Goal: Transaction & Acquisition: Book appointment/travel/reservation

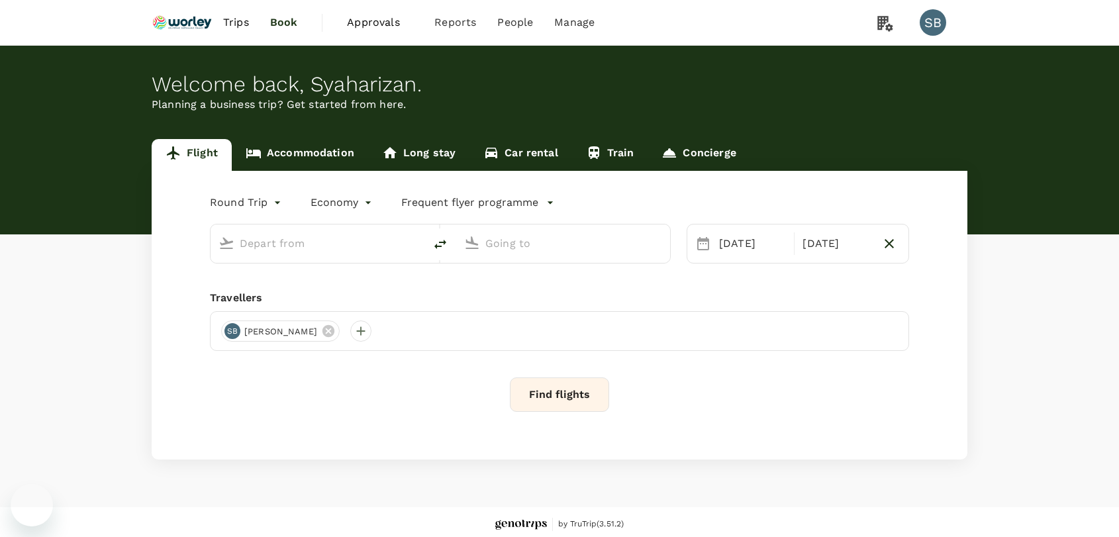
type input "business"
type input "Singapore Changi (SIN)"
type input "Kuala Lumpur Intl ([GEOGRAPHIC_DATA])"
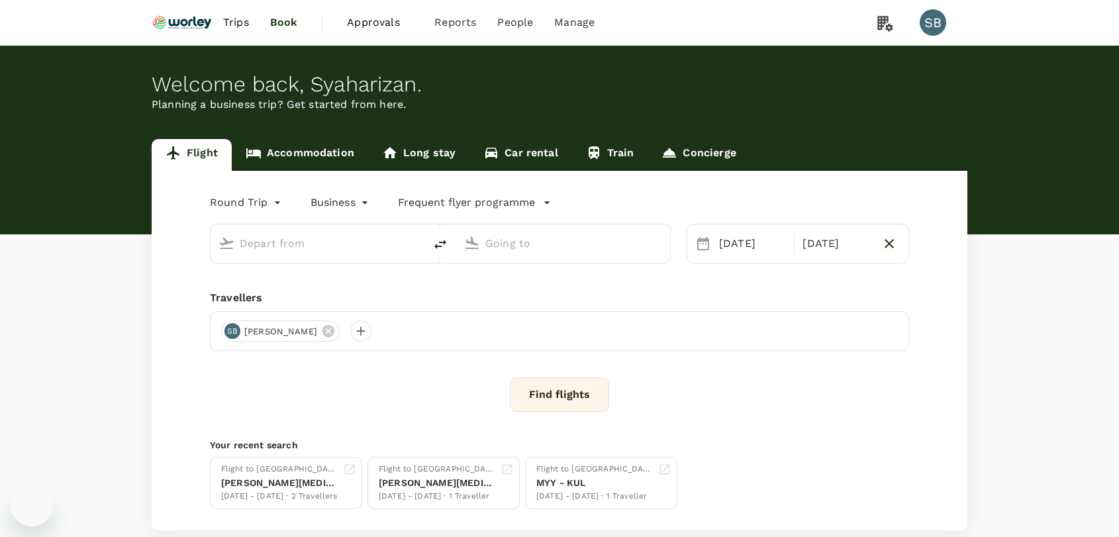
type input "Singapore Changi (SIN)"
type input "Kuala Lumpur Intl ([GEOGRAPHIC_DATA])"
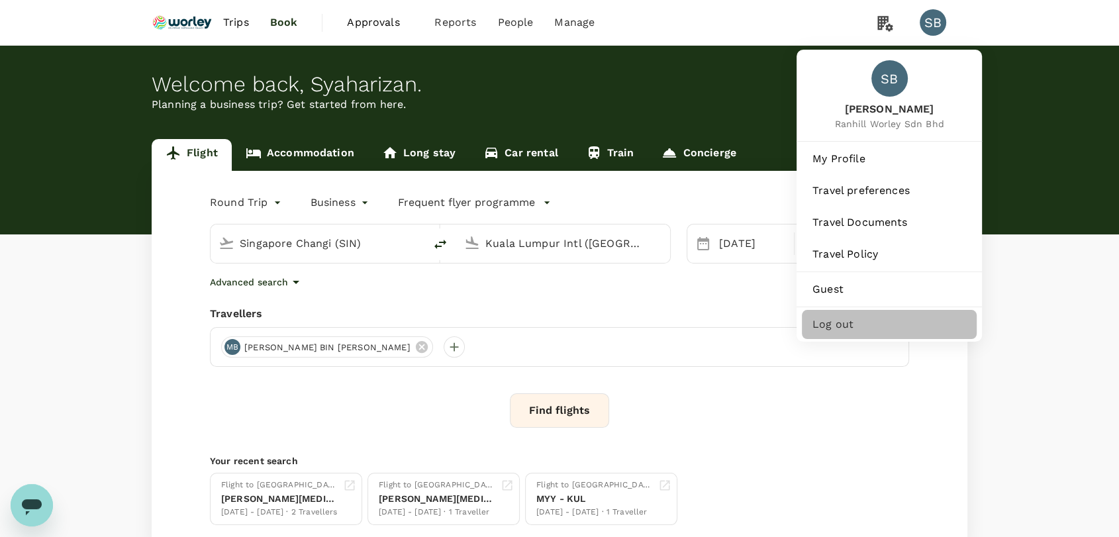
click at [879, 335] on div "Log out" at bounding box center [889, 324] width 175 height 29
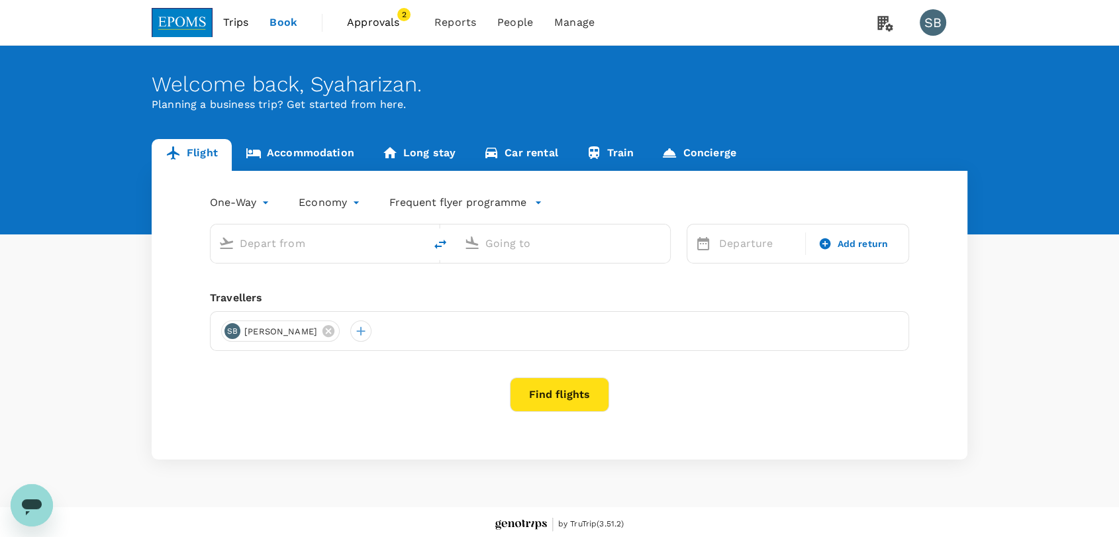
type input "Sultan Ismail Intl (JHB)"
type input "Miri Intl (MYY)"
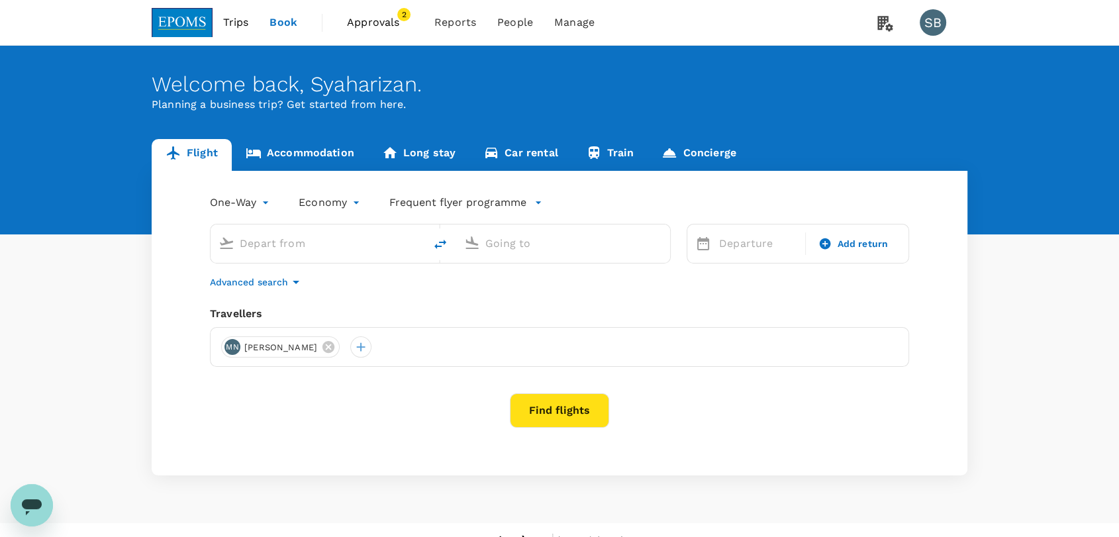
type input "Sultan Ismail Intl (JHB)"
type input "Miri Intl (MYY)"
